Goal: Task Accomplishment & Management: Use online tool/utility

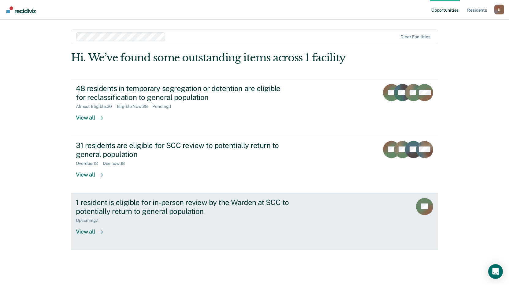
click at [85, 232] on div "View all" at bounding box center [93, 229] width 34 height 12
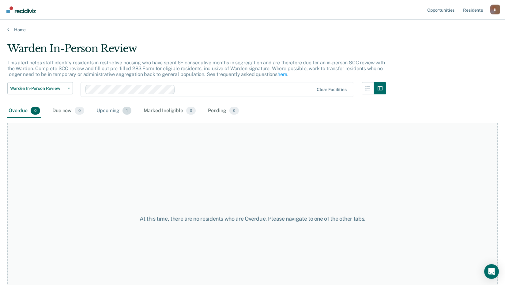
click at [114, 111] on div "Upcoming 1" at bounding box center [113, 110] width 37 height 13
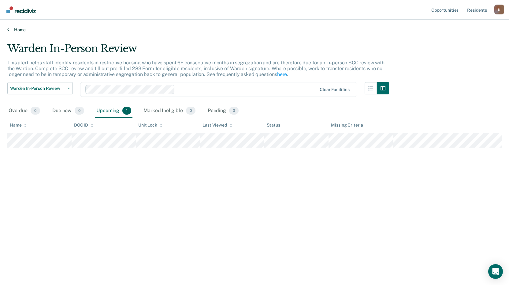
click at [21, 30] on link "Home" at bounding box center [254, 30] width 495 height 6
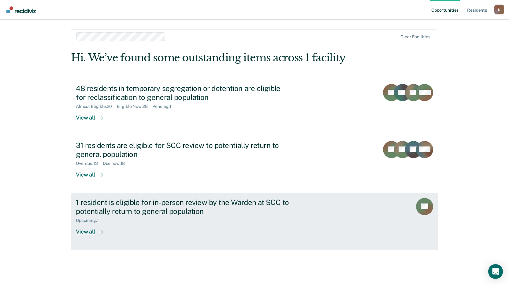
click at [92, 232] on div "View all" at bounding box center [93, 229] width 34 height 12
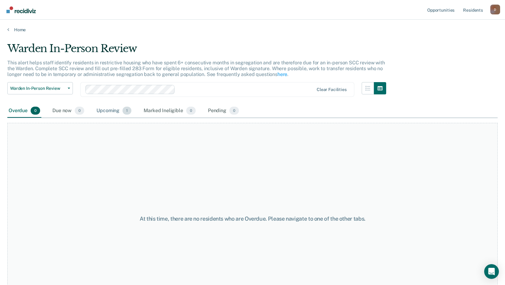
click at [105, 109] on div "Upcoming 1" at bounding box center [113, 110] width 37 height 13
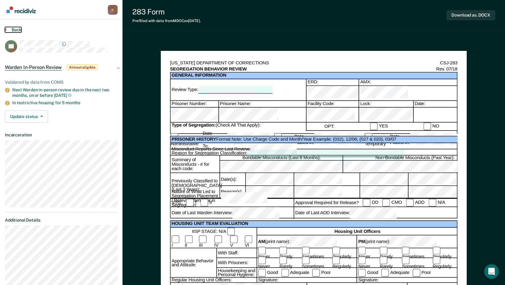
click at [17, 30] on button "Back" at bounding box center [13, 30] width 17 height 6
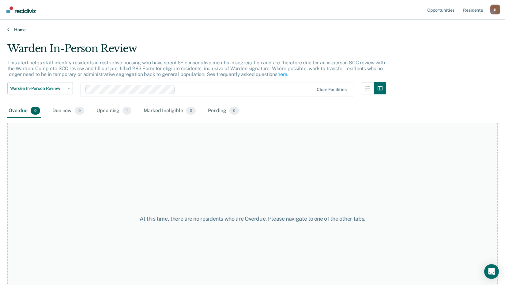
click at [17, 30] on link "Home" at bounding box center [252, 30] width 490 height 6
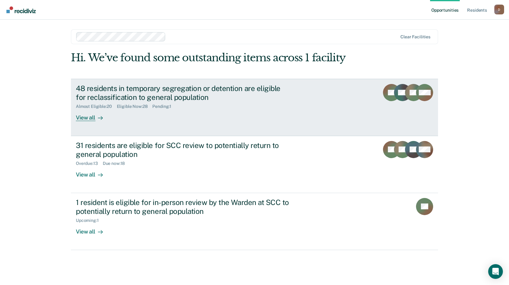
click at [91, 120] on div "View all" at bounding box center [93, 115] width 34 height 12
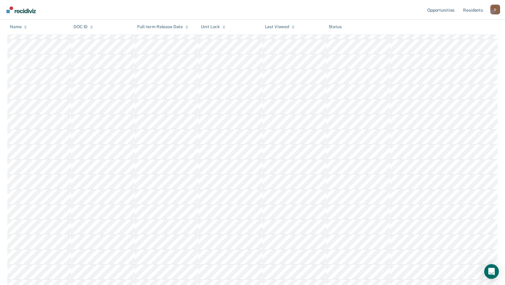
scroll to position [312, 0]
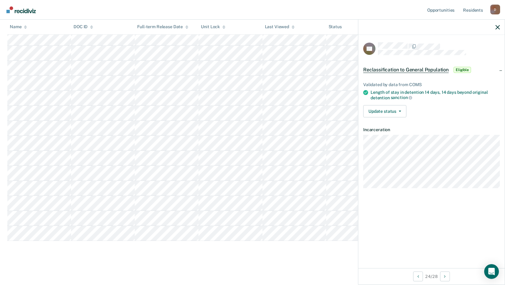
click at [496, 28] on icon "button" at bounding box center [497, 27] width 4 height 4
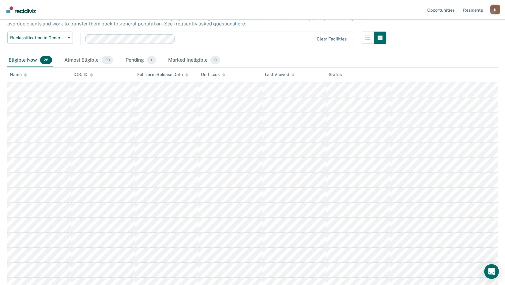
scroll to position [0, 0]
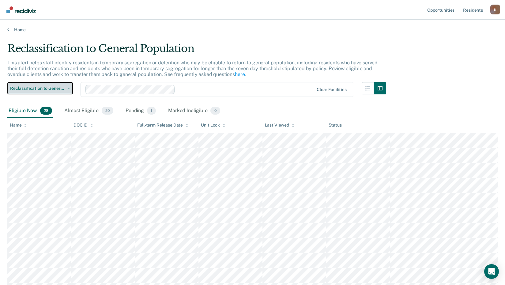
click at [70, 88] on button "Reclassification to General Population" at bounding box center [39, 88] width 65 height 12
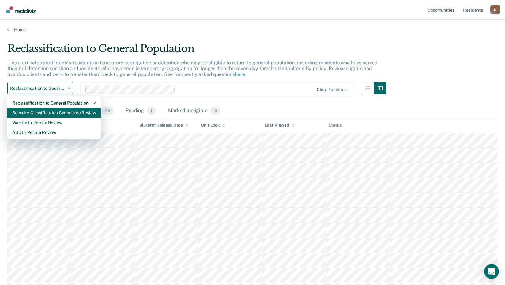
click at [45, 113] on div "Security Classification Committee Review" at bounding box center [54, 113] width 84 height 10
